Goal: Communication & Community: Answer question/provide support

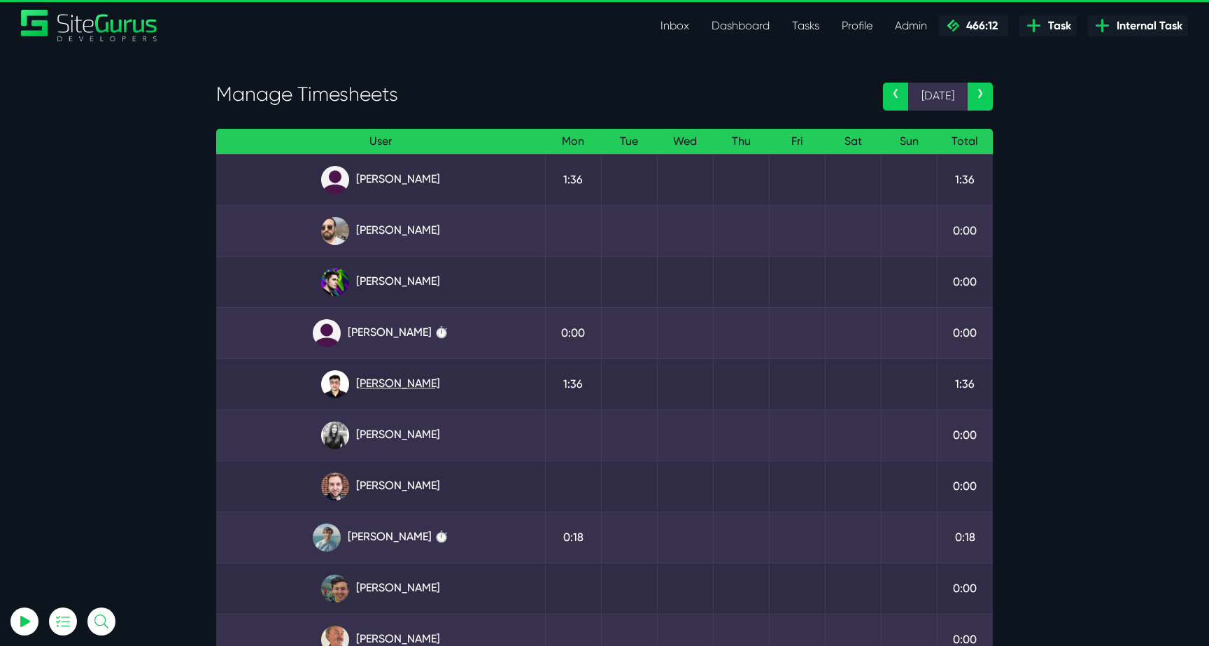
click at [395, 395] on link "[PERSON_NAME]" at bounding box center [380, 384] width 306 height 28
click at [419, 385] on link "[PERSON_NAME]" at bounding box center [380, 384] width 306 height 28
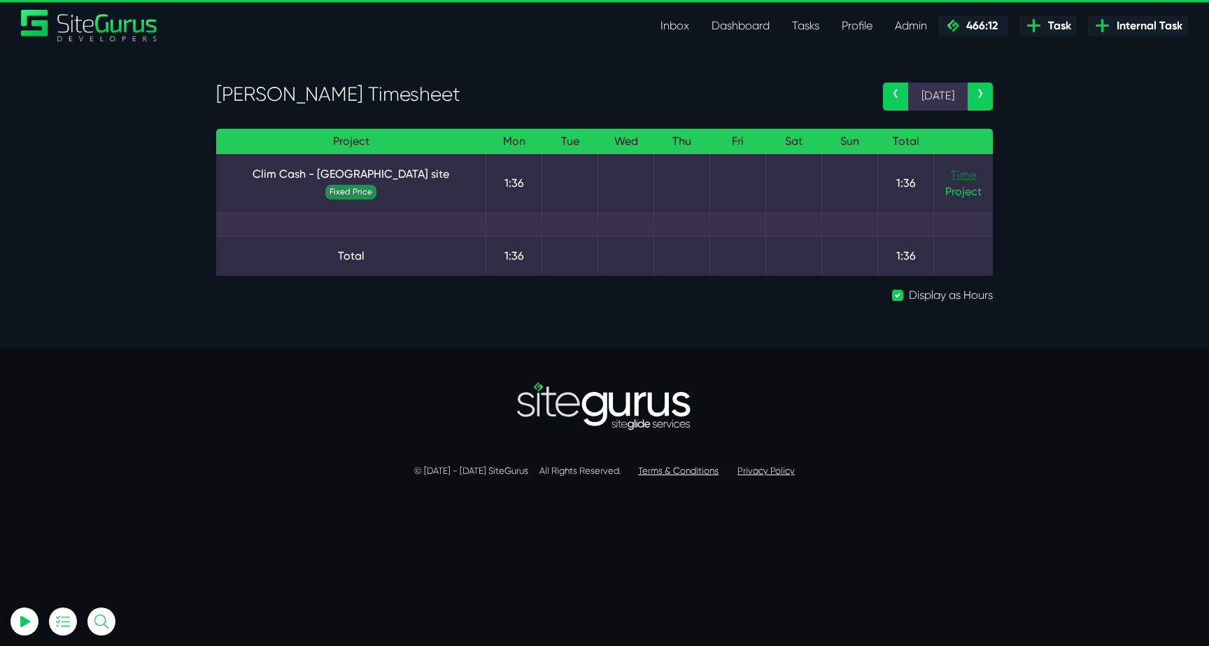
type input "[EMAIL_ADDRESS][DOMAIN_NAME]"
click at [968, 175] on link "Time" at bounding box center [963, 174] width 25 height 13
type input "[EMAIL_ADDRESS][DOMAIN_NAME]"
click at [306, 179] on link "Clim Cash - [GEOGRAPHIC_DATA] site" at bounding box center [350, 174] width 247 height 17
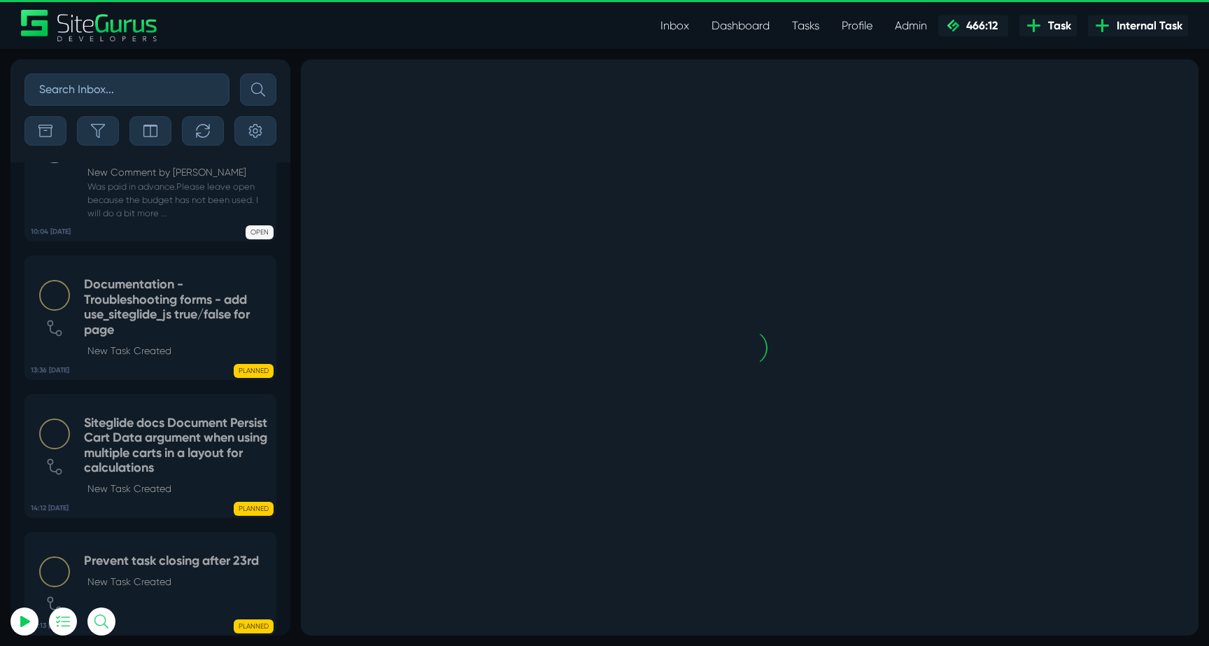
scroll to position [-3291, 0]
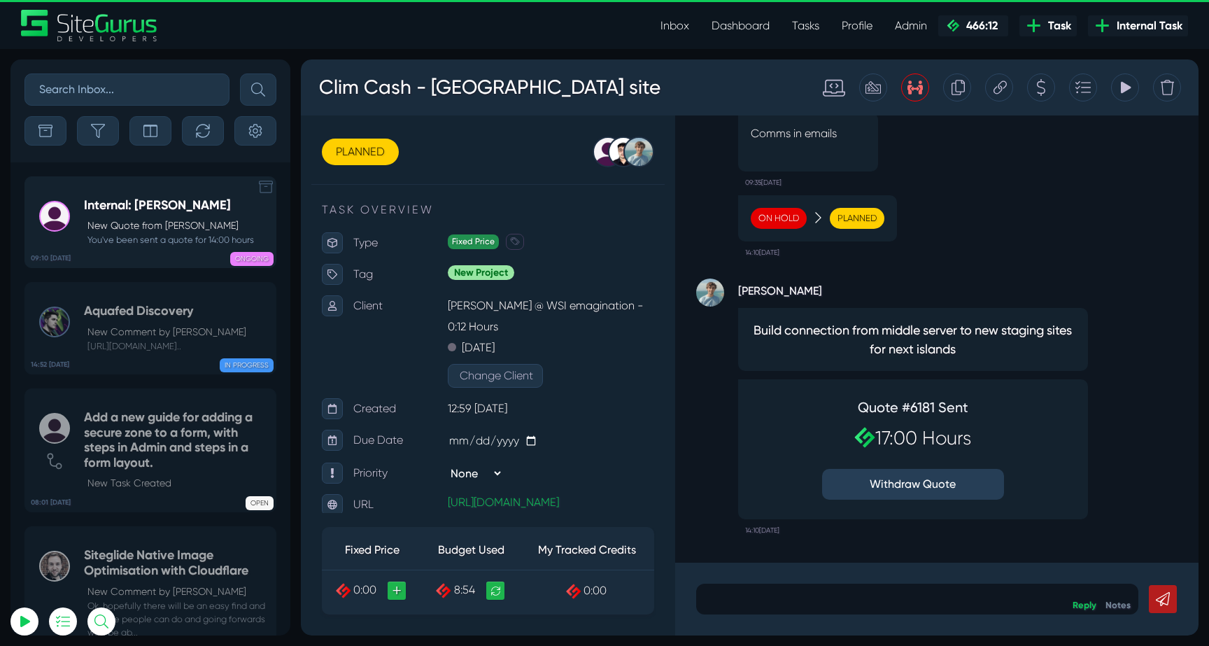
type input "luke@sitegurus.io"
click at [113, 221] on p "New Quote from Julianne Estras" at bounding box center [170, 225] width 167 height 15
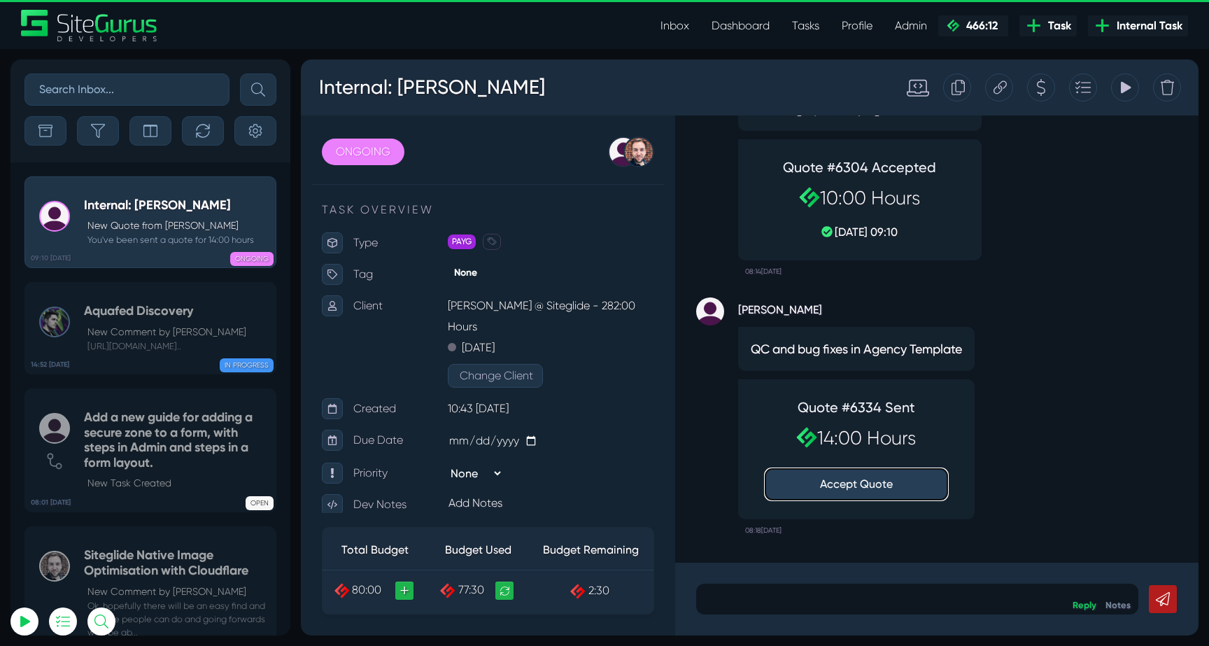
click at [835, 481] on button "Accept Quote" at bounding box center [856, 484] width 182 height 31
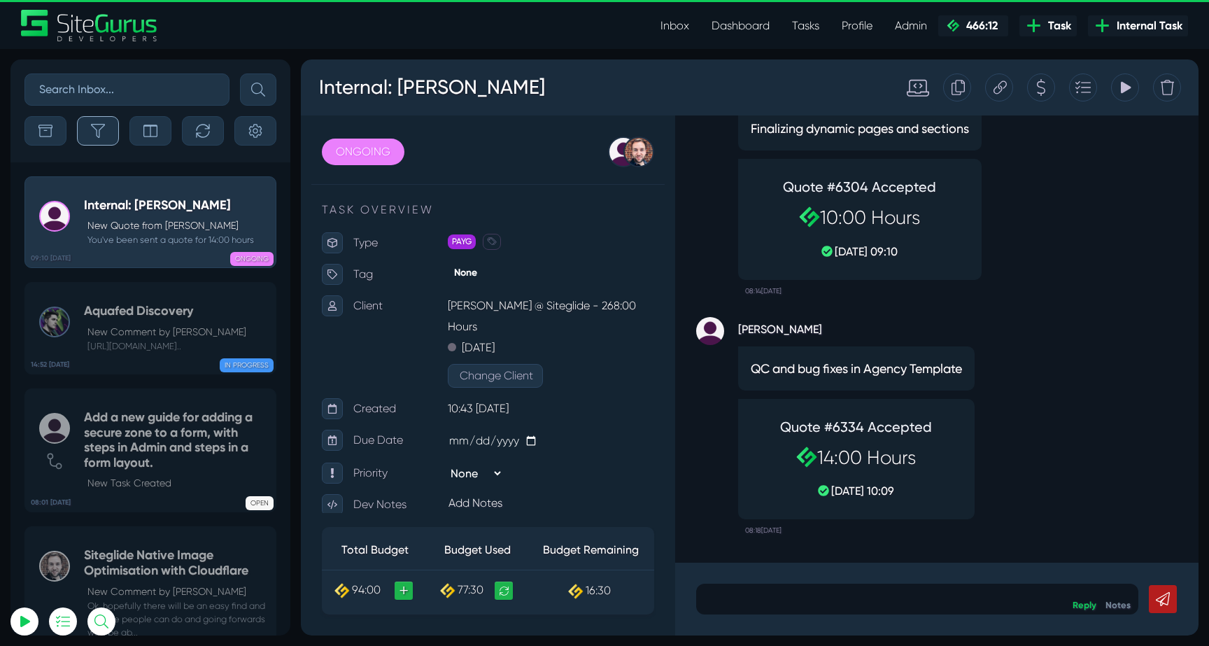
click at [104, 139] on button "button" at bounding box center [98, 130] width 42 height 29
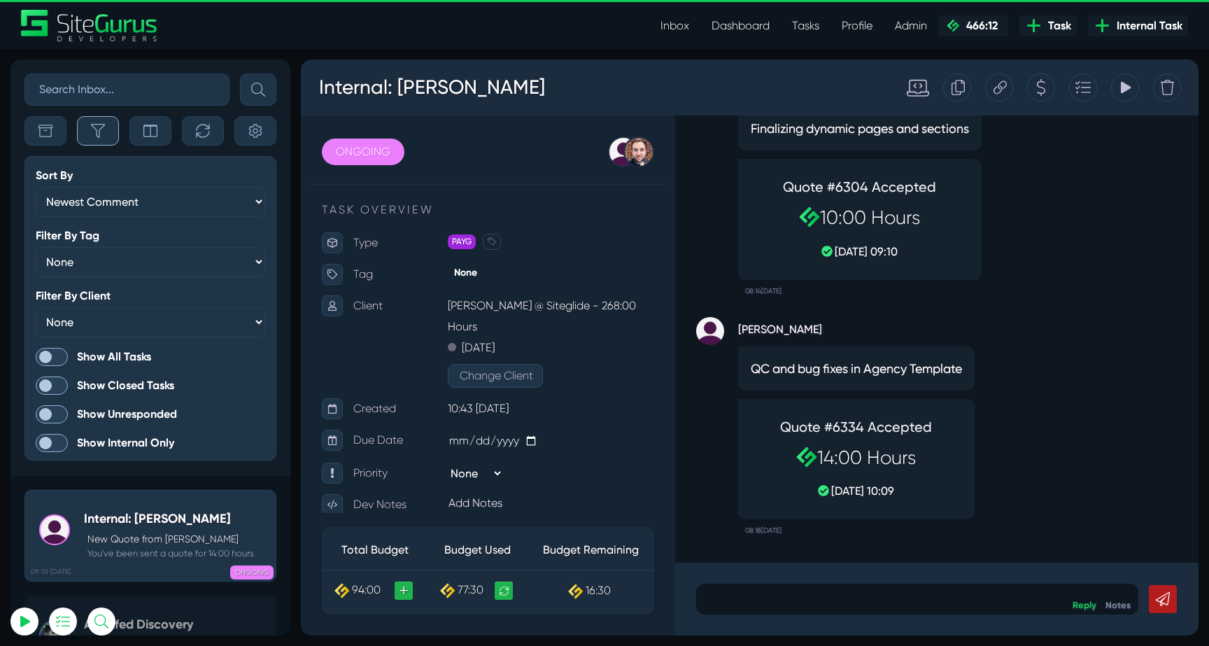
scroll to position [-3604, 0]
click at [45, 360] on span at bounding box center [52, 357] width 32 height 18
click at [0, 0] on input "Show All Tasks" at bounding box center [0, 0] width 0 height 0
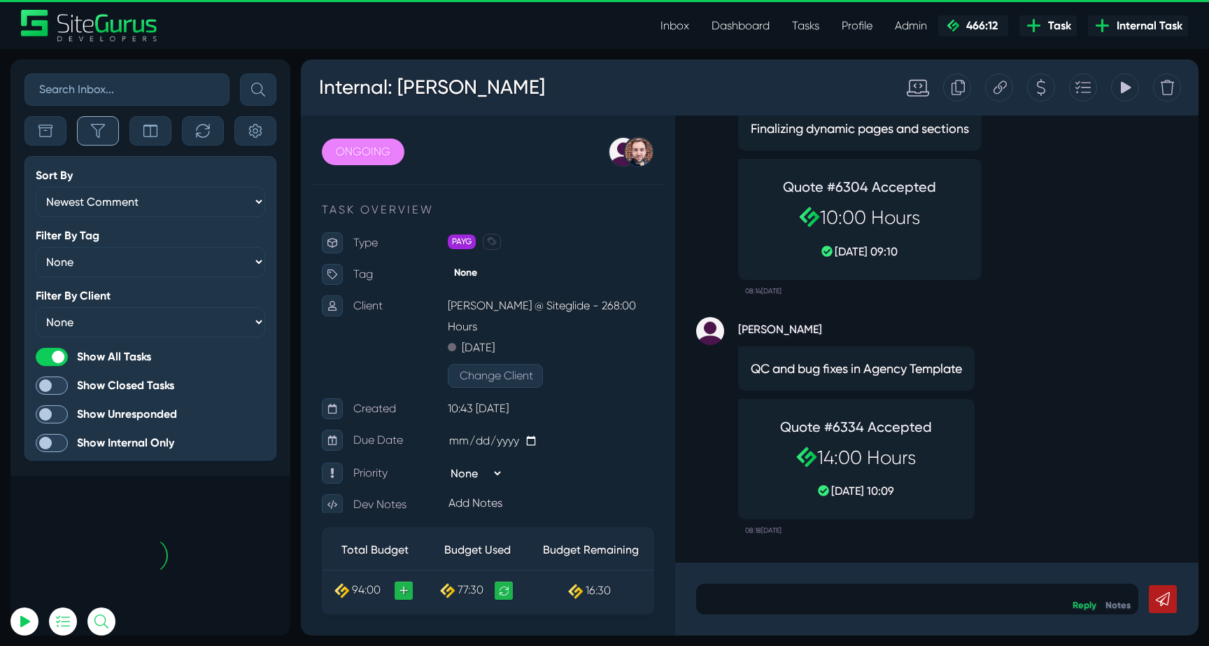
click at [104, 136] on icon "button" at bounding box center [98, 131] width 14 height 14
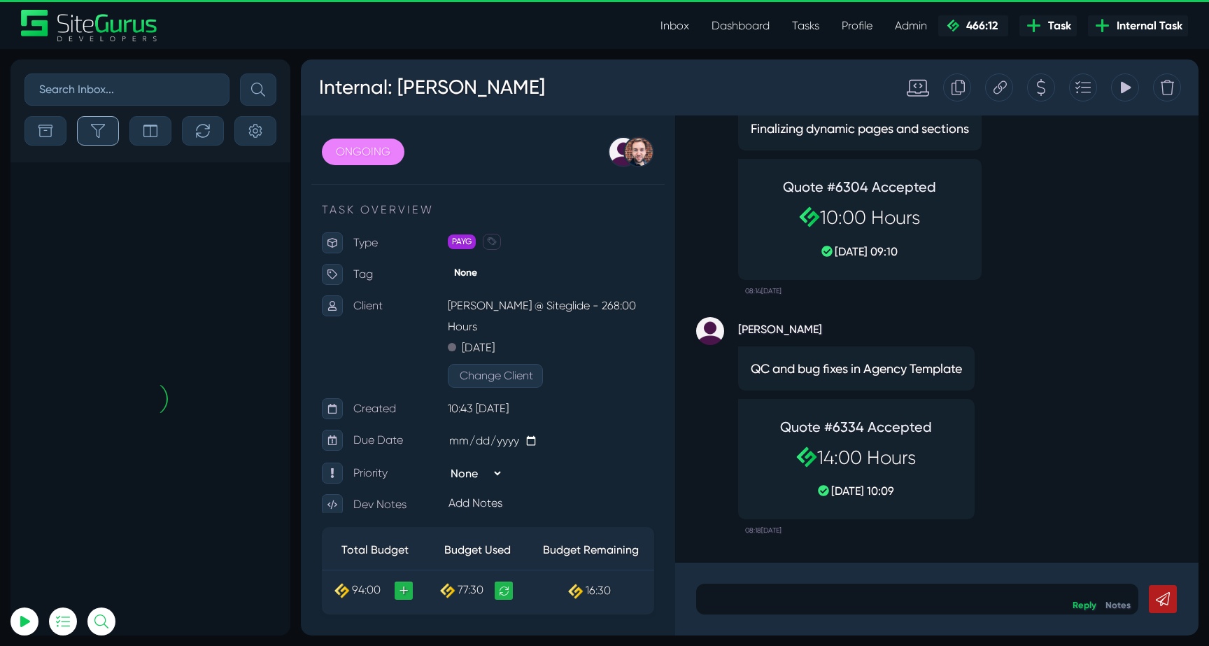
scroll to position [-55458, 0]
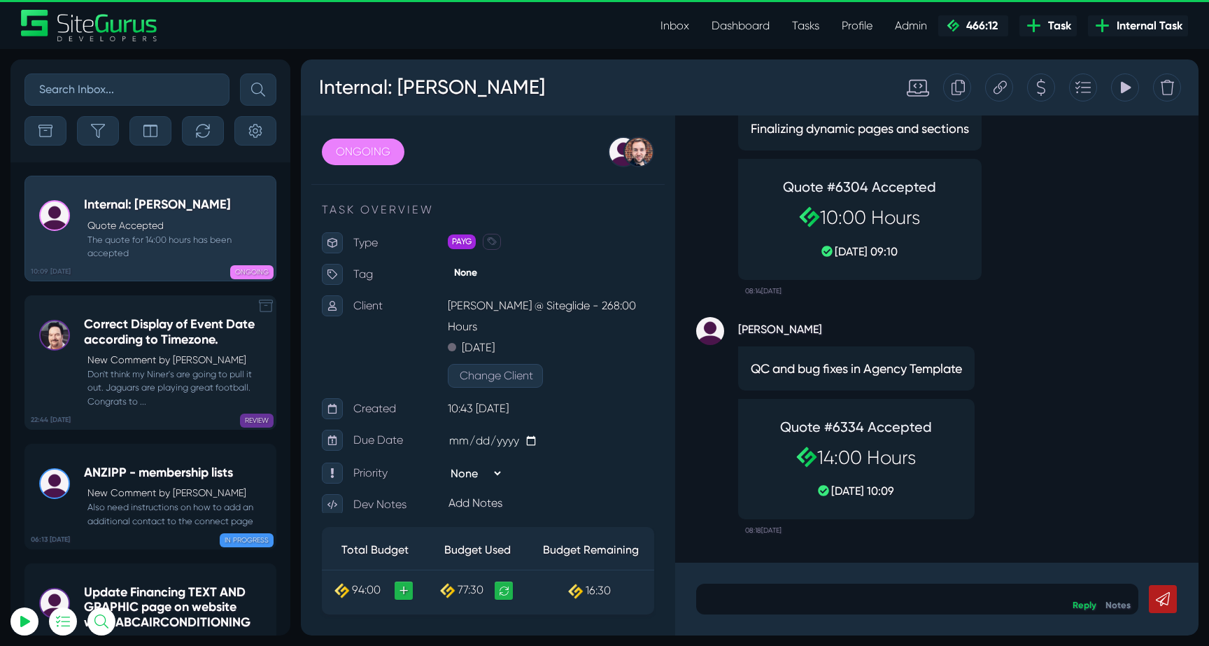
click at [176, 333] on h5 "Correct Display of Event Date according to Timezone." at bounding box center [176, 332] width 185 height 30
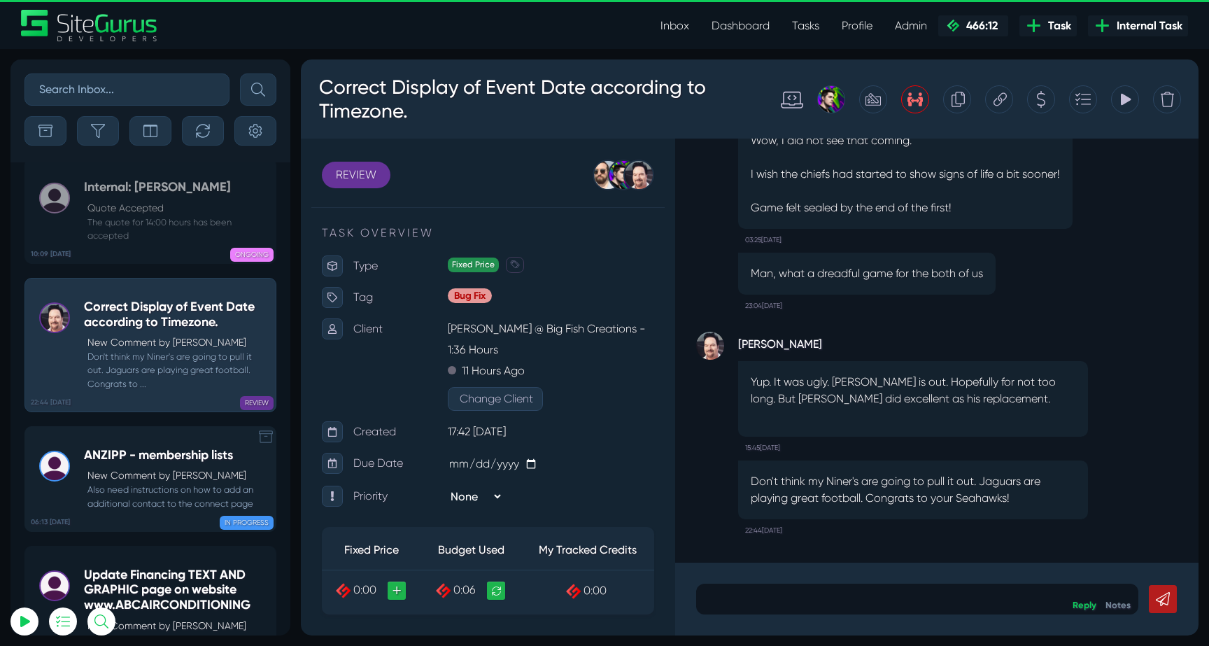
click at [147, 483] on small "Also need instructions on how to add an additional contact to the connect page" at bounding box center [176, 496] width 185 height 27
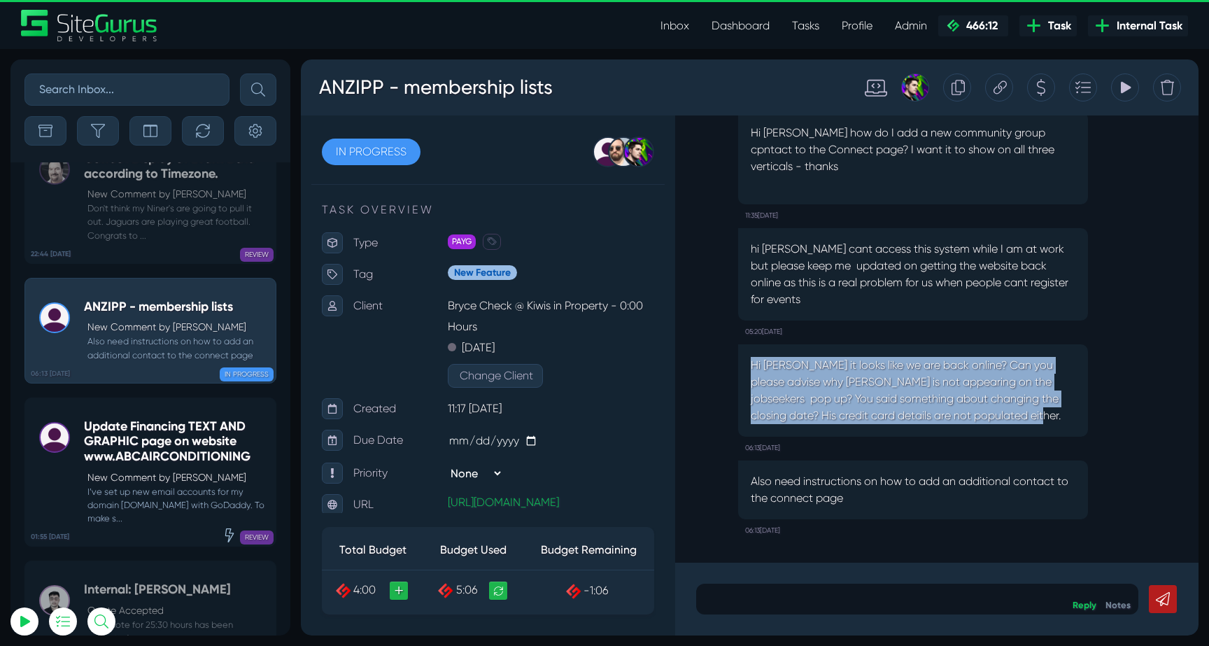
drag, startPoint x: 747, startPoint y: 362, endPoint x: 1040, endPoint y: 408, distance: 296.0
click at [1040, 408] on div "Hi Josh it looks like we are back online? Can you please advise why Lachlan McG…" at bounding box center [913, 390] width 350 height 92
click at [1040, 408] on p "Hi Josh it looks like we are back online? Can you please advise why Lachlan McG…" at bounding box center [913, 390] width 325 height 67
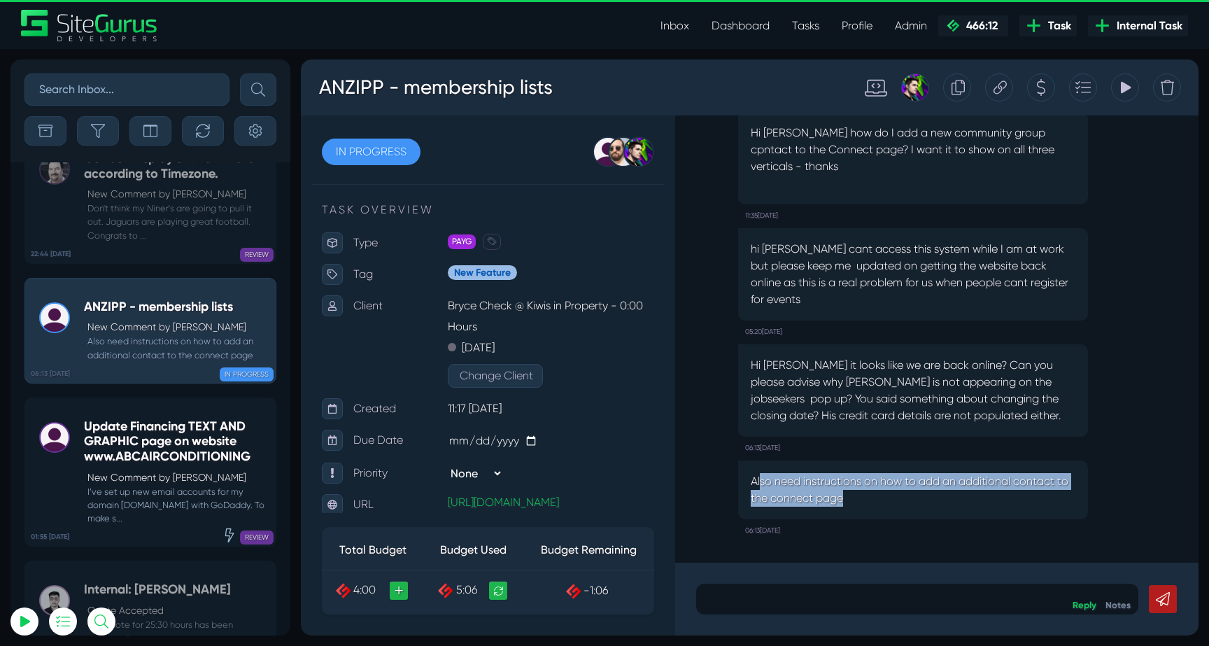
drag, startPoint x: 760, startPoint y: 477, endPoint x: 977, endPoint y: 531, distance: 223.5
click at [974, 528] on div "Also need instructions on how to add an additional contact to the connect page …" at bounding box center [913, 497] width 350 height 90
click at [977, 531] on div "Also need instructions on how to add an additional contact to the connect page …" at bounding box center [913, 497] width 350 height 90
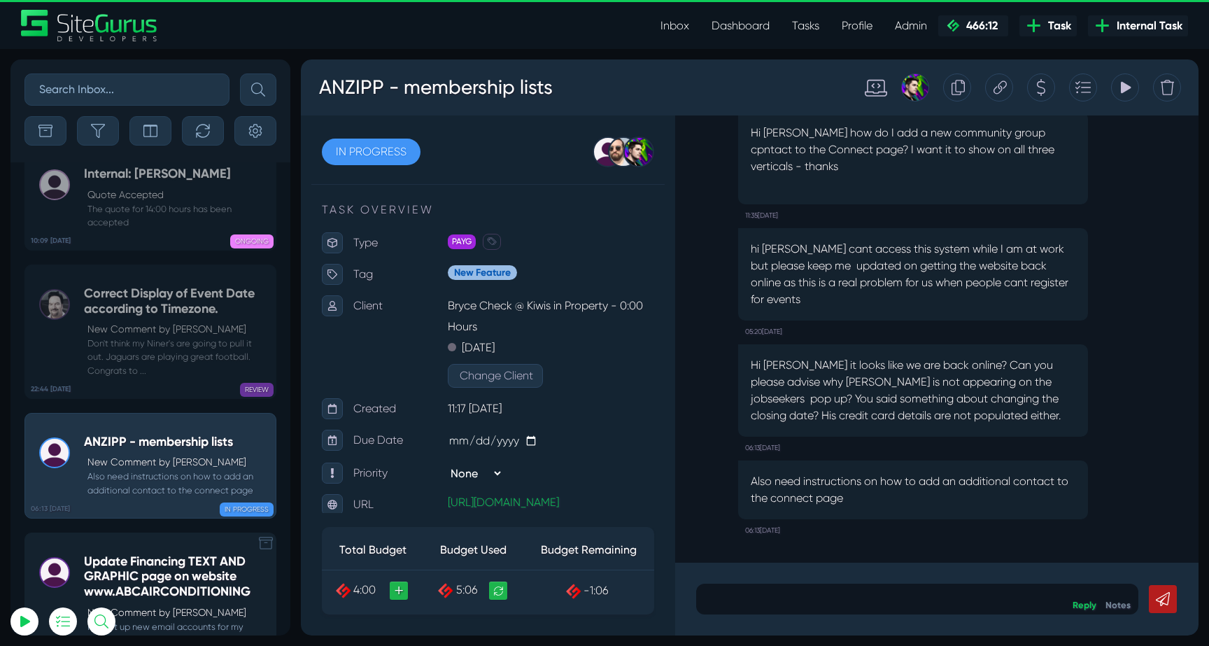
click at [146, 554] on h5 "Update Financing TEXT AND GRAPHIC page on website www.ABCAIRCONDITIONING" at bounding box center [176, 576] width 185 height 45
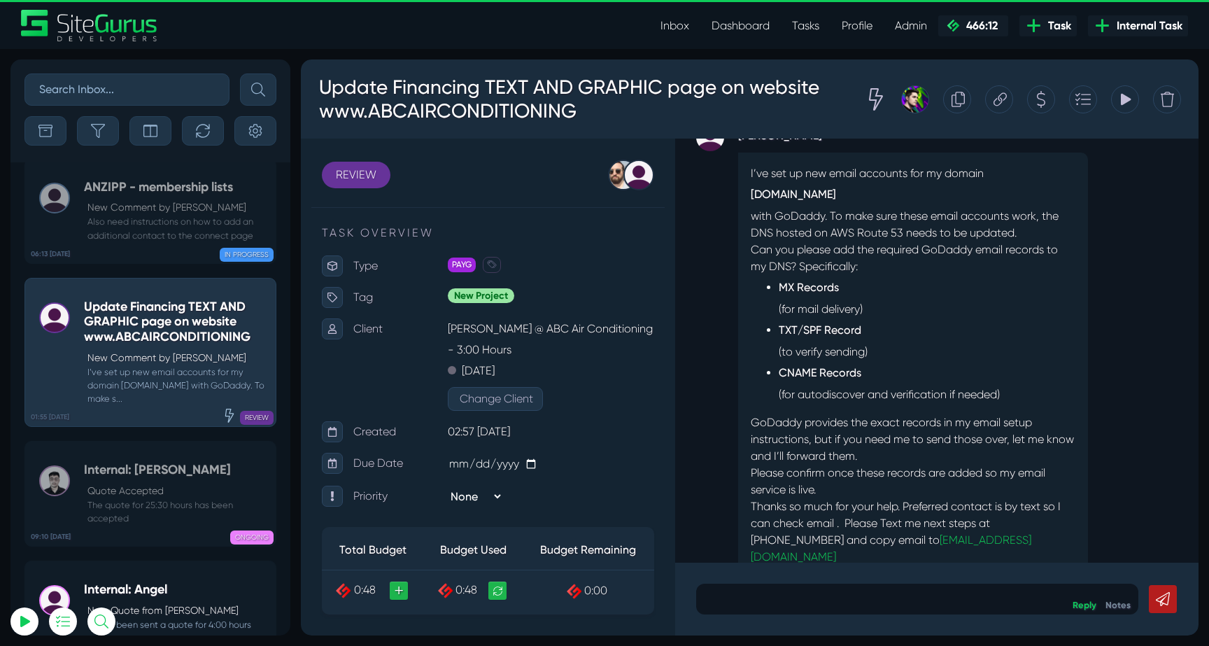
scroll to position [-80, 0]
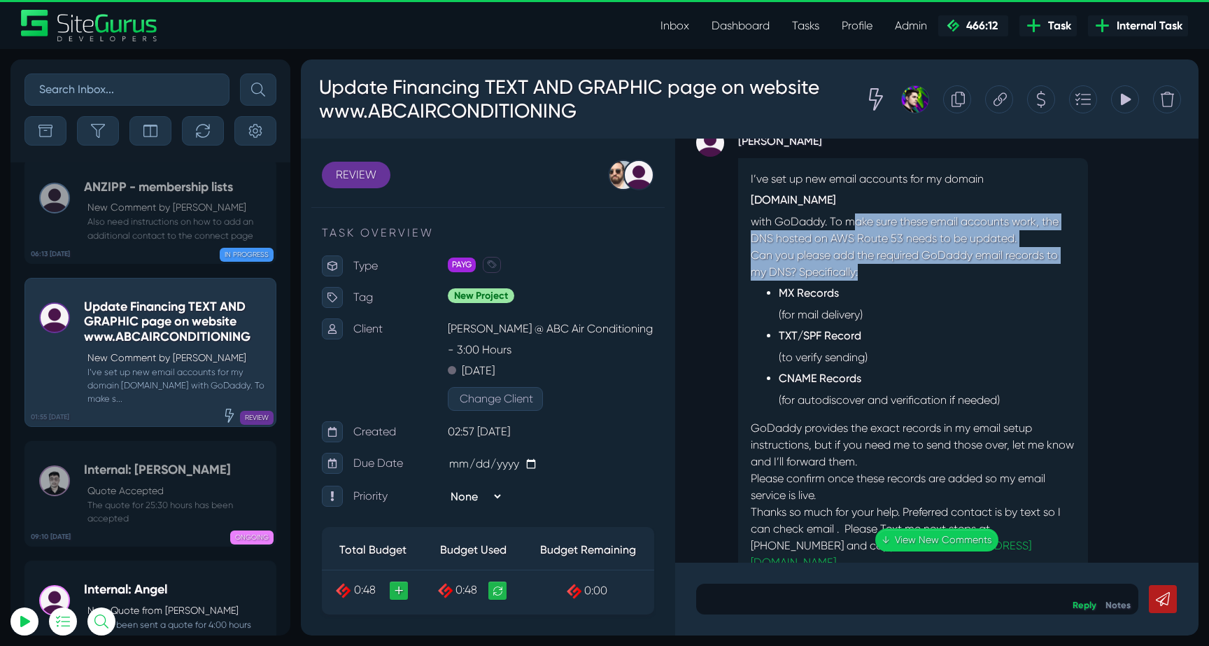
drag, startPoint x: 846, startPoint y: 243, endPoint x: 982, endPoint y: 295, distance: 145.9
click at [982, 294] on div "I’ve set up new email accounts for my domain abcairconditioning.com with GoDadd…" at bounding box center [913, 379] width 350 height 442
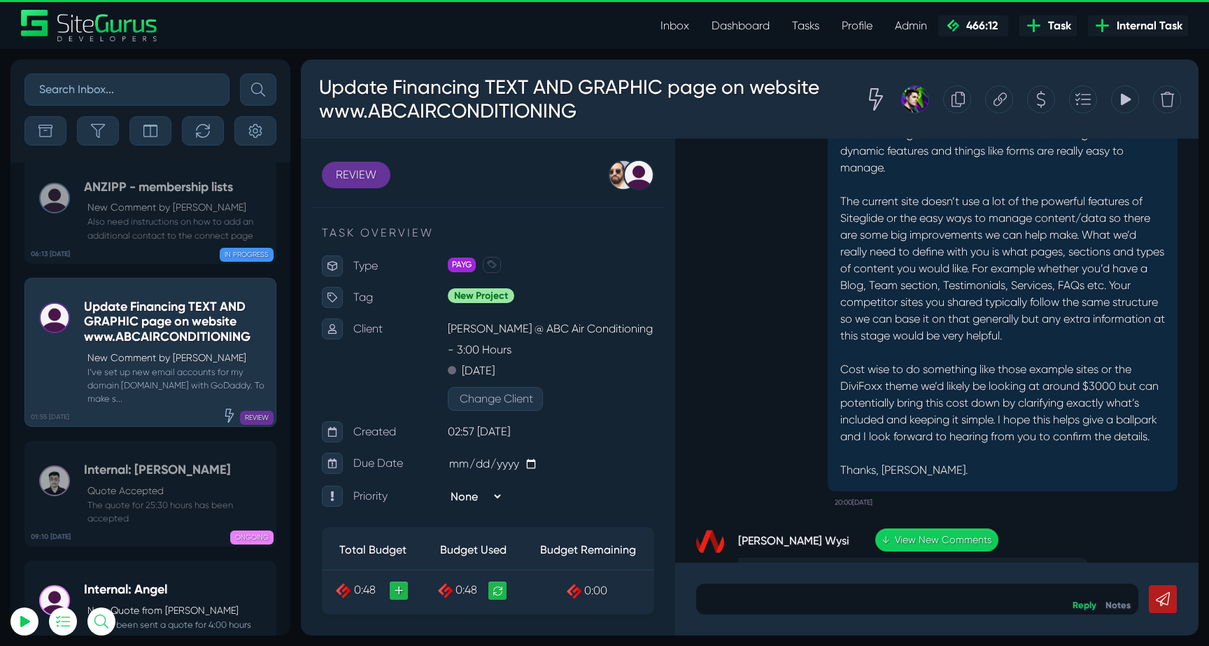
scroll to position [-449, 0]
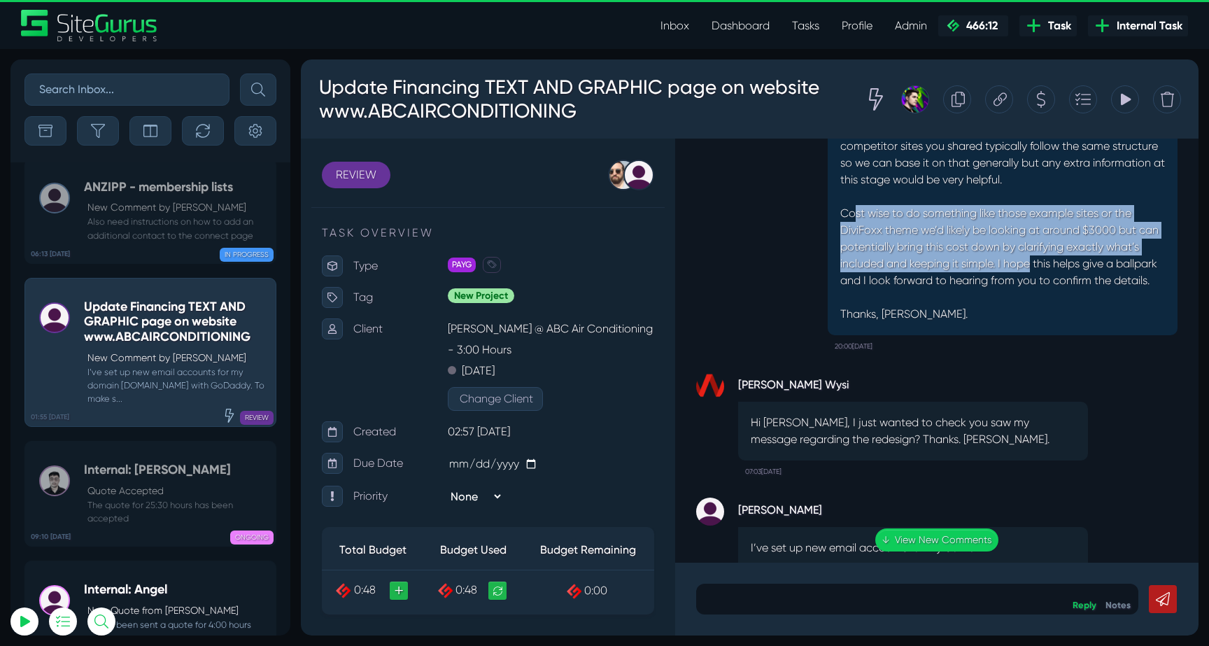
drag, startPoint x: 857, startPoint y: 207, endPoint x: 1045, endPoint y: 278, distance: 200.6
click at [1045, 278] on p "Cost wise to do something like those example sites or the DiviFoxx theme we’d l…" at bounding box center [1002, 247] width 325 height 84
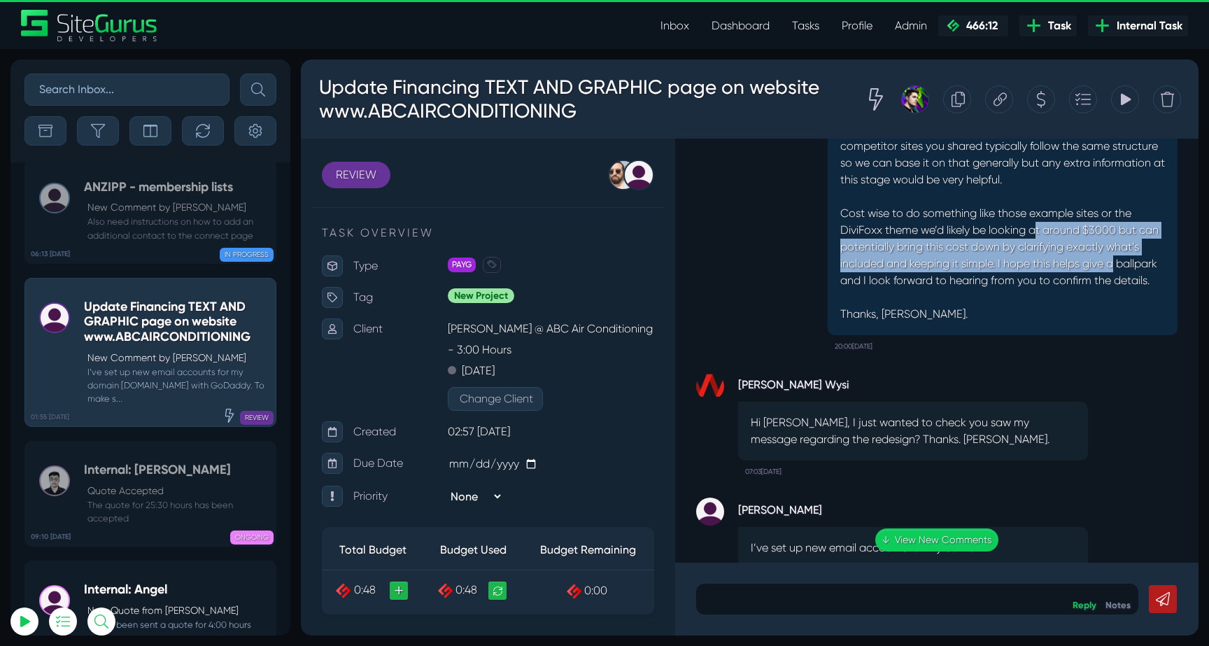
drag, startPoint x: 1043, startPoint y: 224, endPoint x: 1122, endPoint y: 272, distance: 92.0
click at [1127, 270] on p "Cost wise to do something like those example sites or the DiviFoxx theme we’d l…" at bounding box center [1002, 247] width 325 height 84
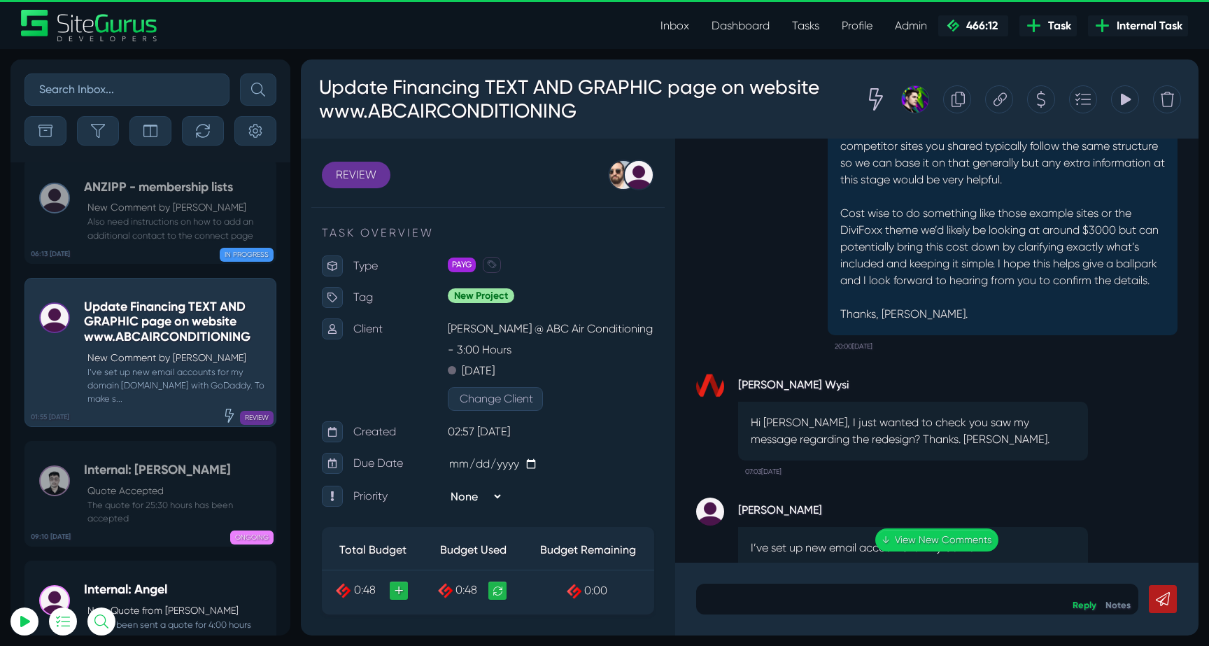
click at [1122, 272] on p "Cost wise to do something like those example sites or the DiviFoxx theme we’d l…" at bounding box center [1002, 247] width 325 height 84
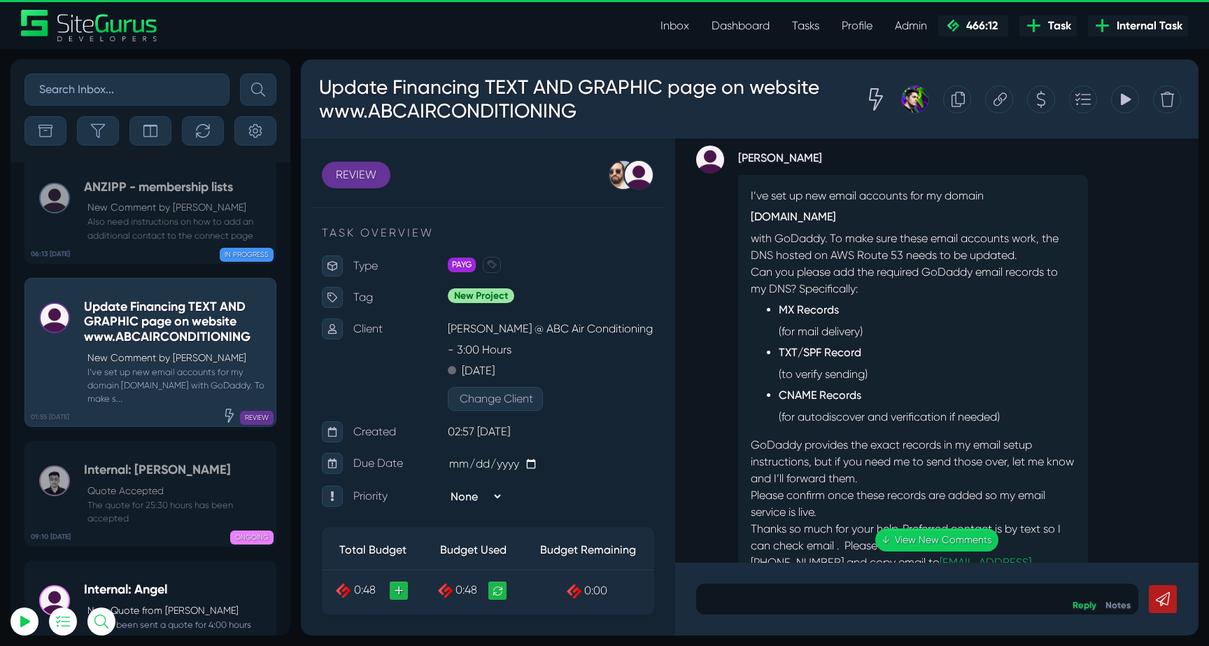
scroll to position [-79, 0]
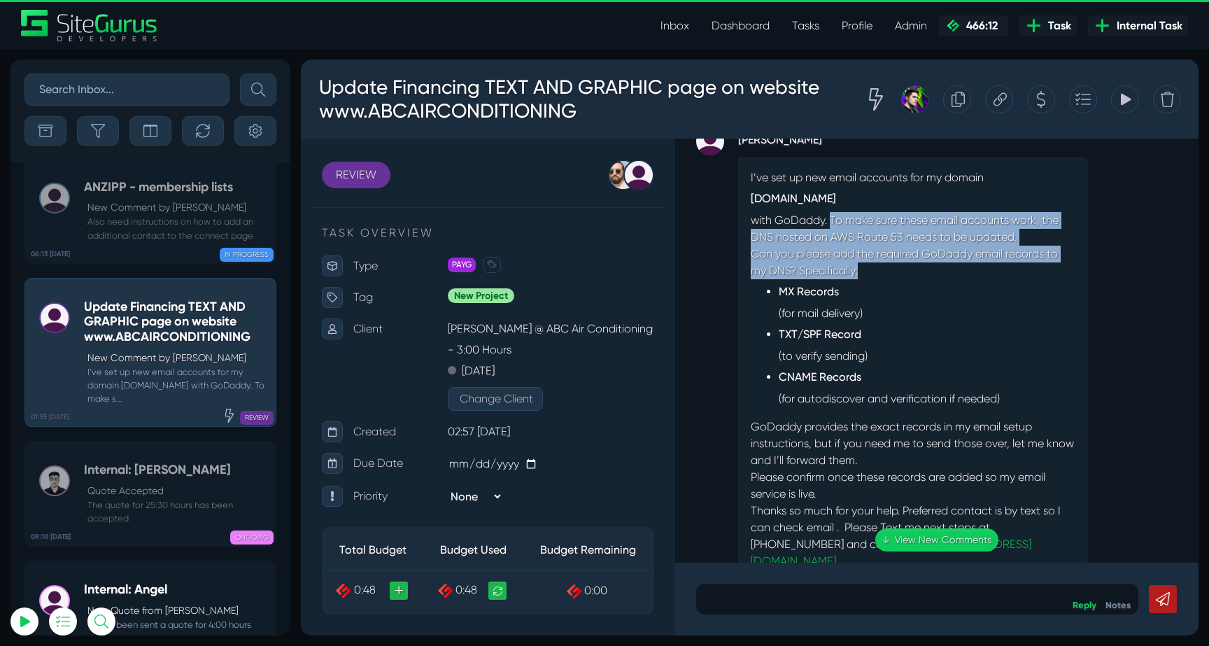
drag, startPoint x: 827, startPoint y: 236, endPoint x: 966, endPoint y: 283, distance: 146.9
click at [966, 283] on div "I’ve set up new email accounts for my domain abcairconditioning.com with GoDadd…" at bounding box center [913, 378] width 350 height 442
click at [966, 279] on p "Can you please add the required GoDaddy email records to my DNS? Specifically:" at bounding box center [913, 263] width 325 height 34
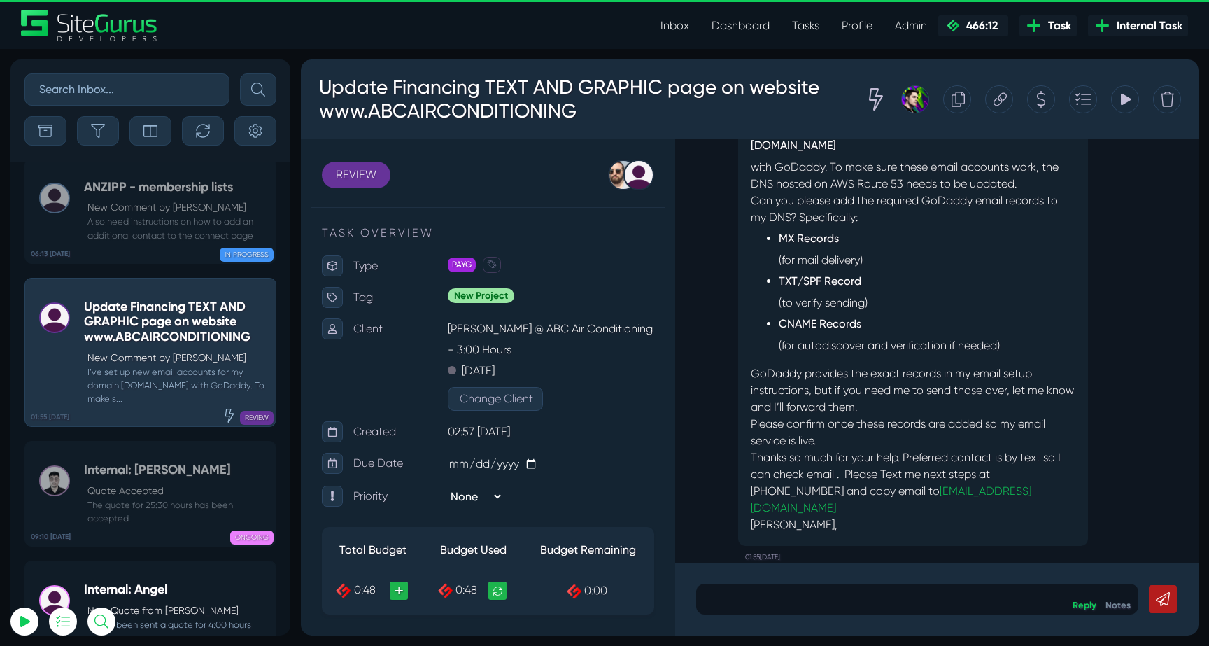
scroll to position [-41, 0]
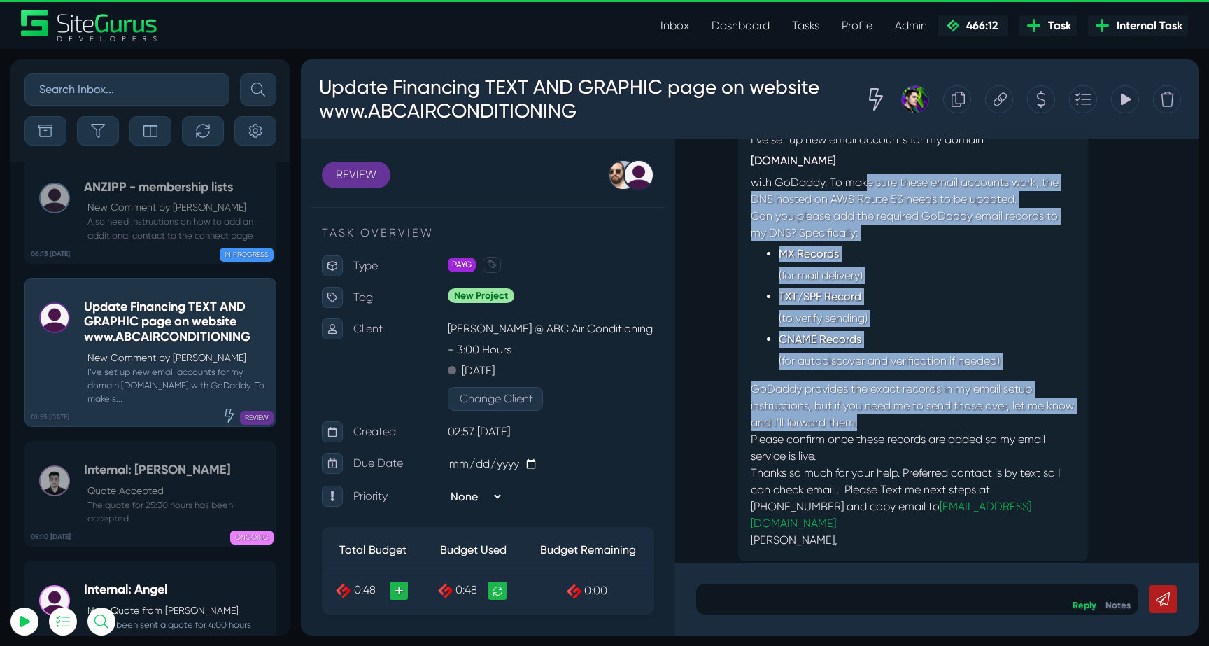
drag, startPoint x: 860, startPoint y: 204, endPoint x: 935, endPoint y: 436, distance: 243.4
click at [935, 436] on div "I’ve set up new email accounts for my domain abcairconditioning.com with GoDadd…" at bounding box center [913, 340] width 350 height 442
click at [935, 431] on p "GoDaddy provides the exact records in my email setup instructions, but if you n…" at bounding box center [913, 406] width 325 height 50
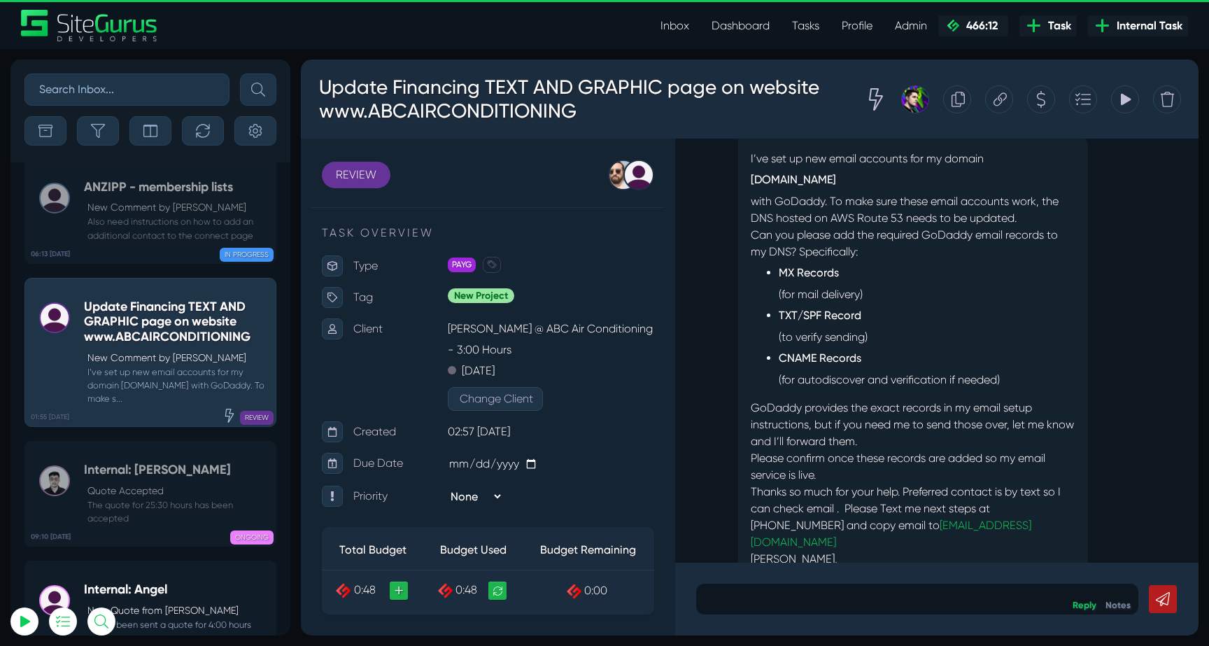
scroll to position [0, 0]
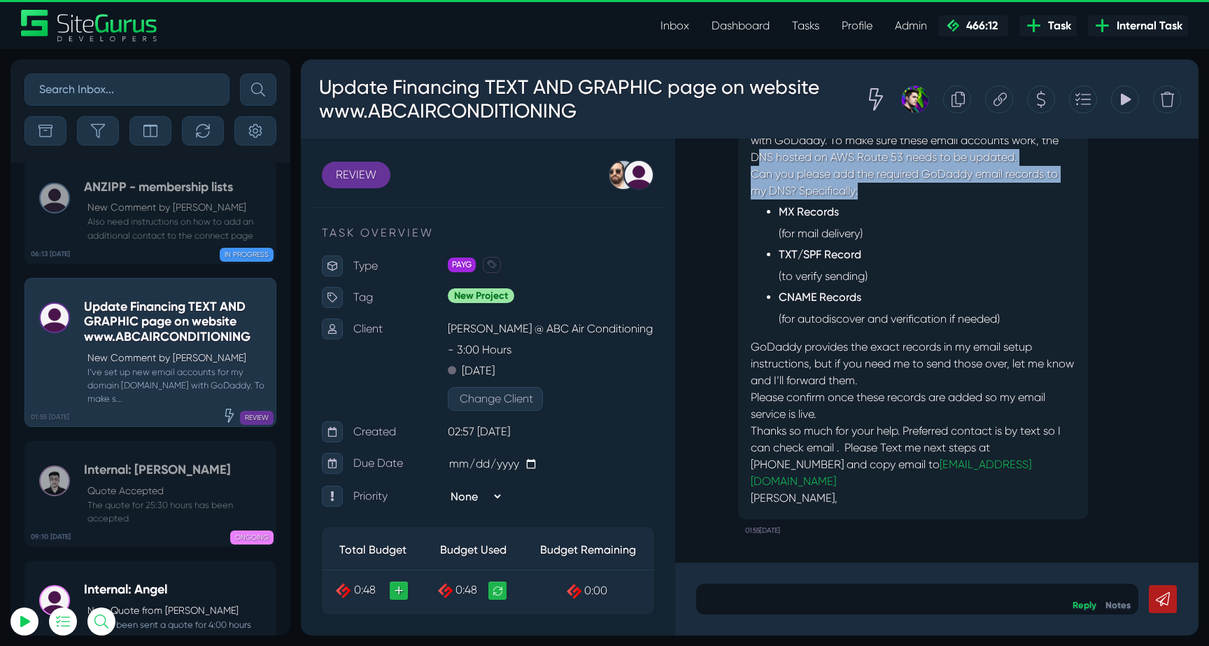
drag, startPoint x: 750, startPoint y: 176, endPoint x: 963, endPoint y: 206, distance: 215.4
click at [963, 206] on div "I’ve set up new email accounts for my domain abcairconditioning.com with GoDadd…" at bounding box center [913, 298] width 350 height 442
click at [963, 199] on p "Can you please add the required GoDaddy email records to my DNS? Specifically:" at bounding box center [913, 183] width 325 height 34
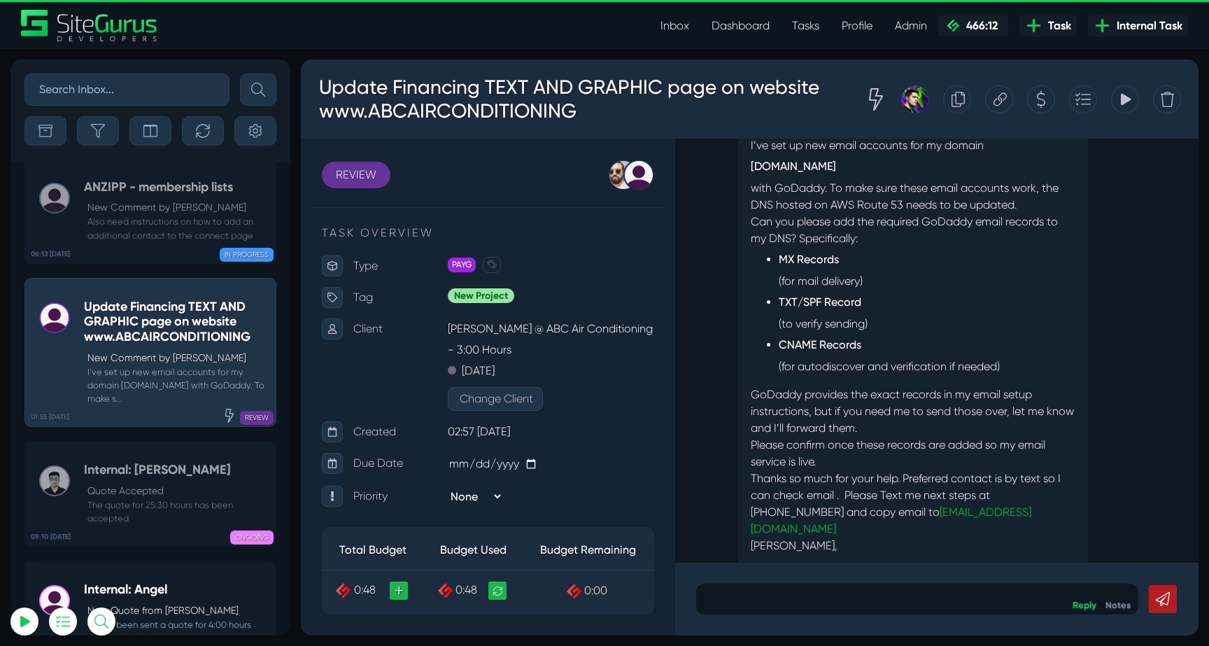
scroll to position [-48, 0]
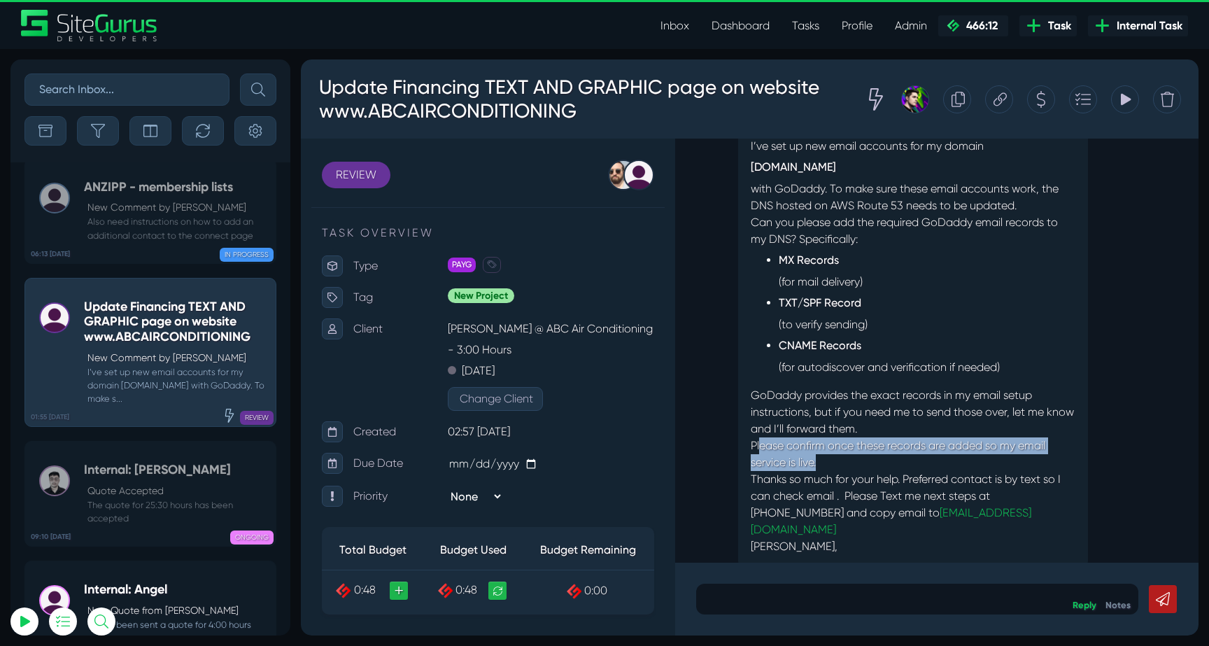
drag, startPoint x: 760, startPoint y: 465, endPoint x: 977, endPoint y: 471, distance: 216.3
click at [977, 471] on p "Please confirm once these records are added so my email service is live." at bounding box center [913, 454] width 325 height 34
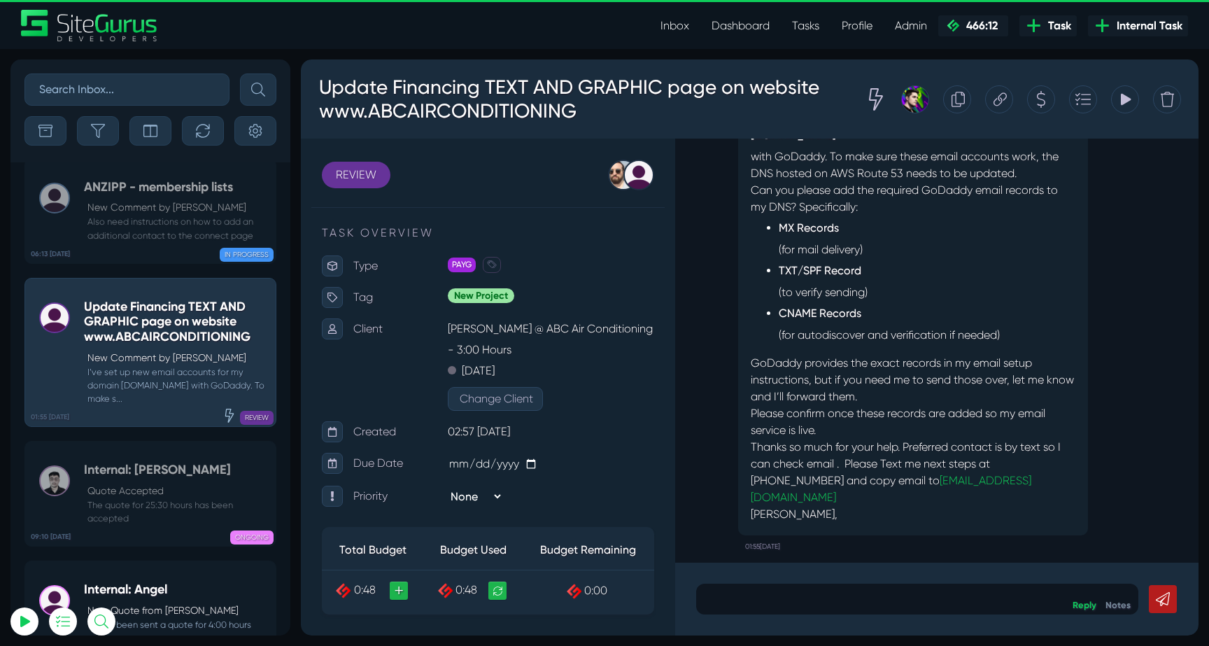
scroll to position [0, 0]
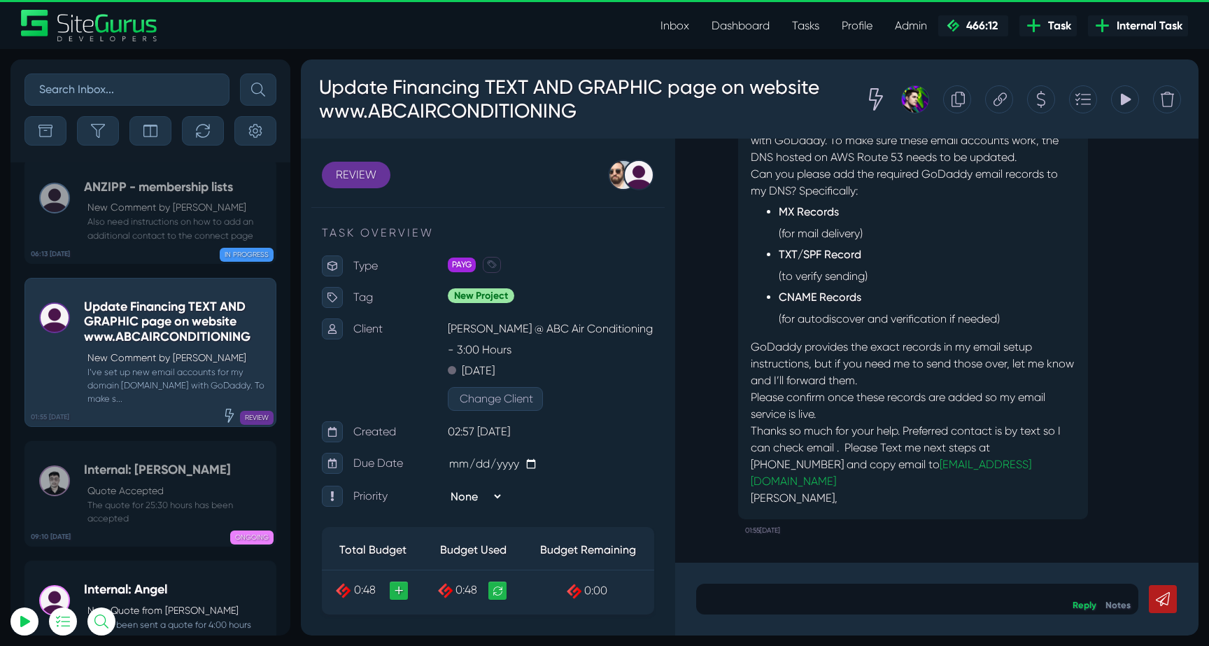
click at [905, 586] on div at bounding box center [917, 598] width 442 height 31
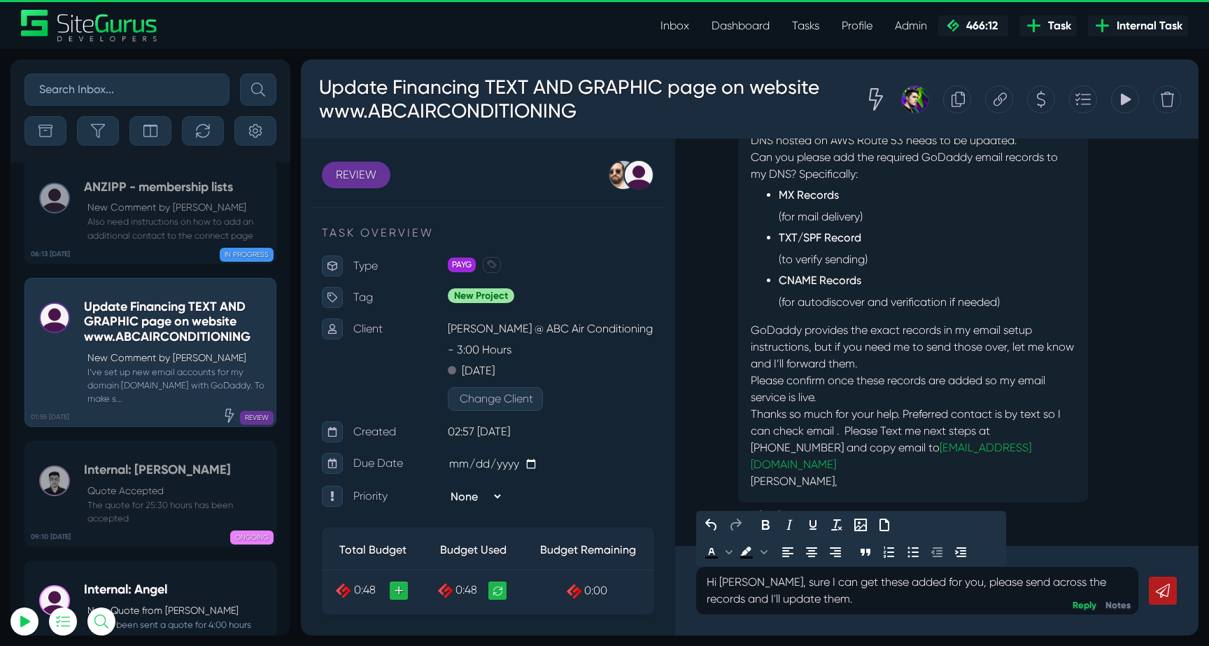
click at [1168, 593] on icon at bounding box center [1163, 590] width 14 height 14
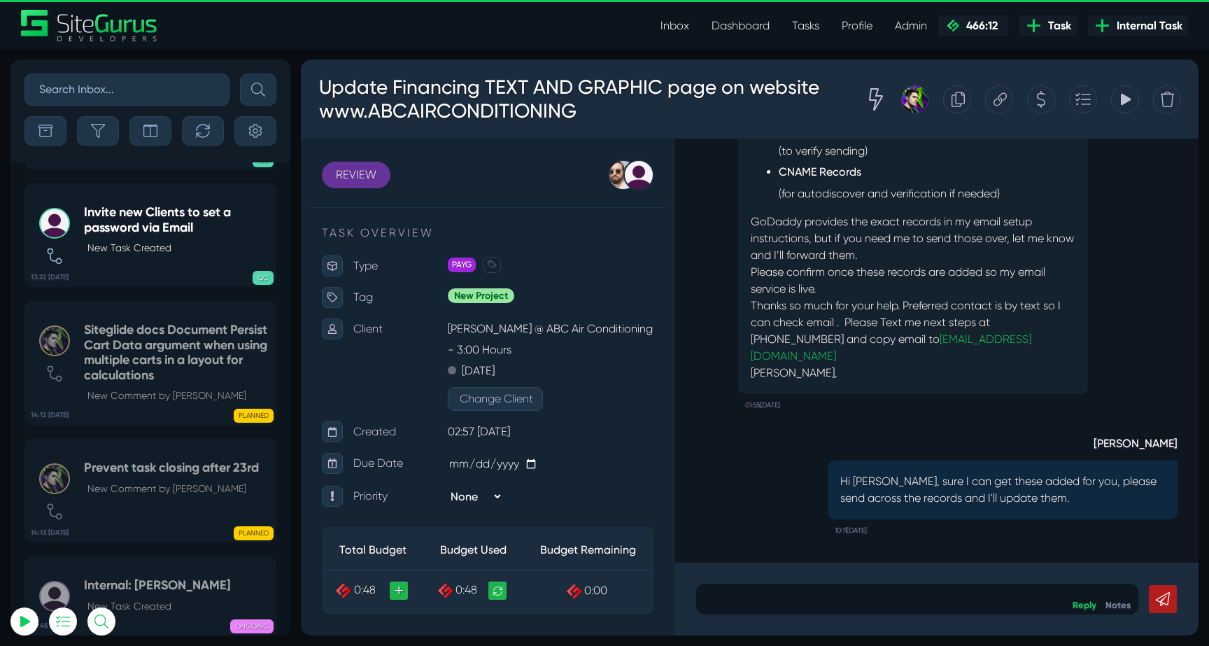
scroll to position [-55458, 0]
